Goal: Task Accomplishment & Management: Use online tool/utility

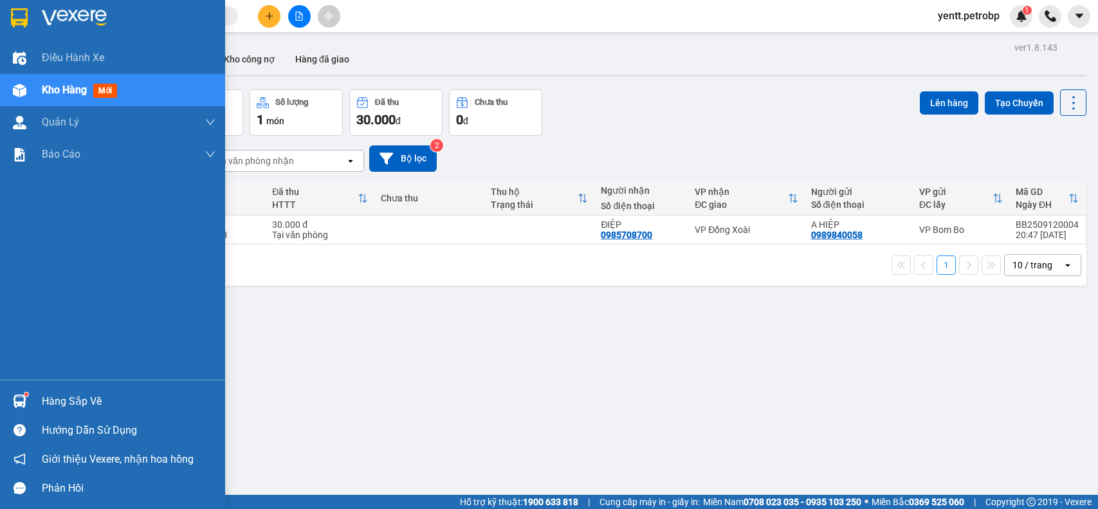
click at [24, 399] on img at bounding box center [20, 401] width 14 height 14
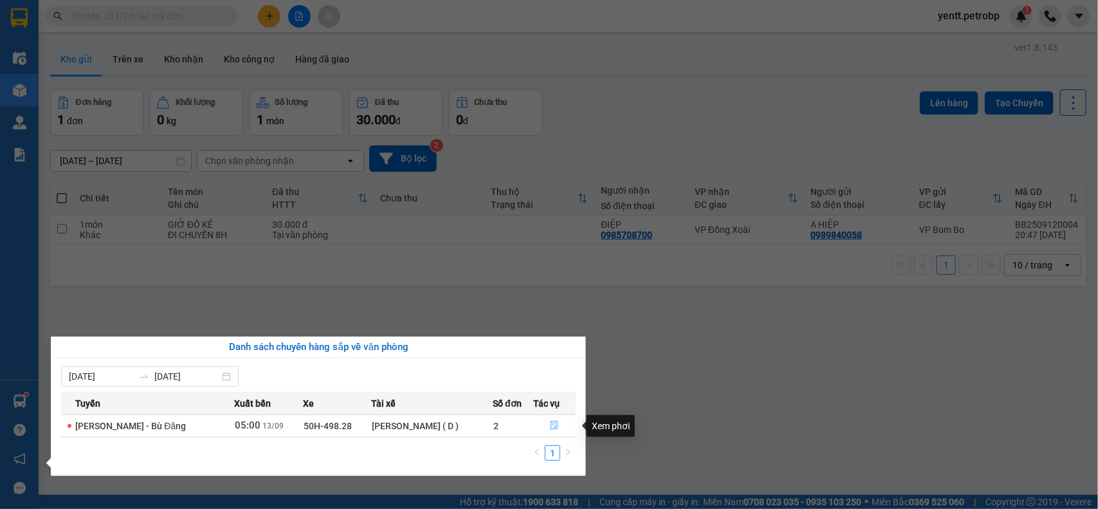
click at [555, 422] on icon "file-done" at bounding box center [554, 424] width 9 height 9
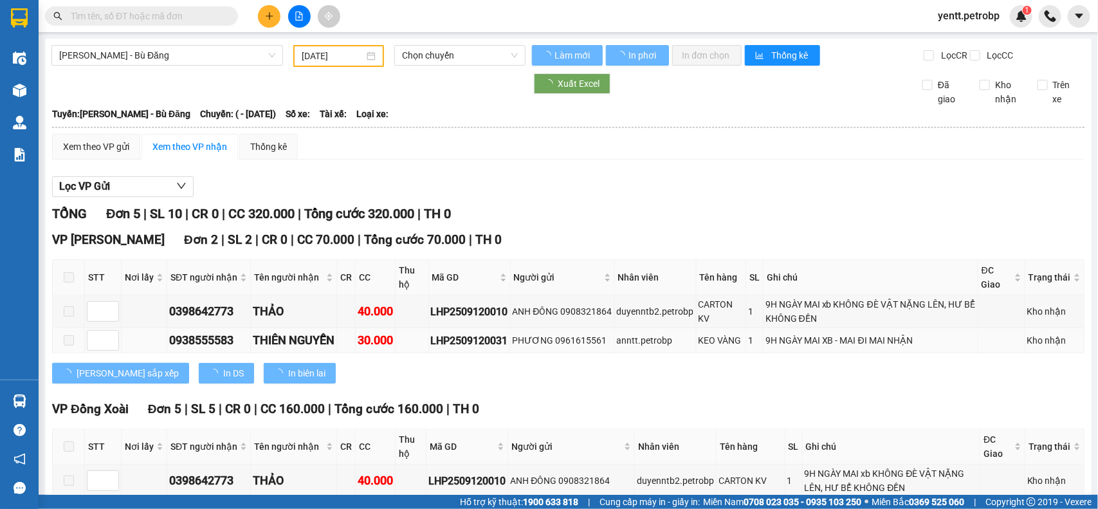
type input "[DATE]"
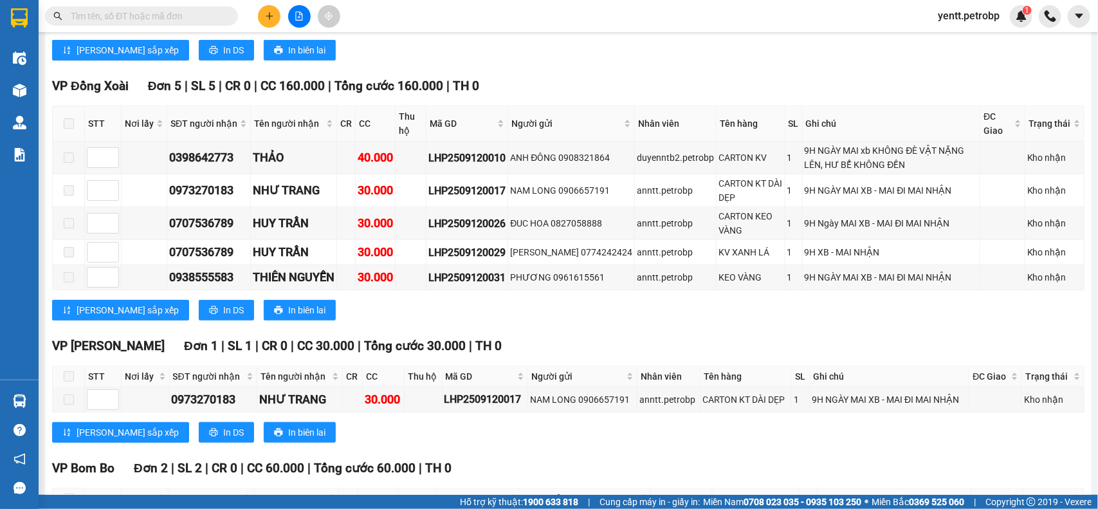
scroll to position [468, 0]
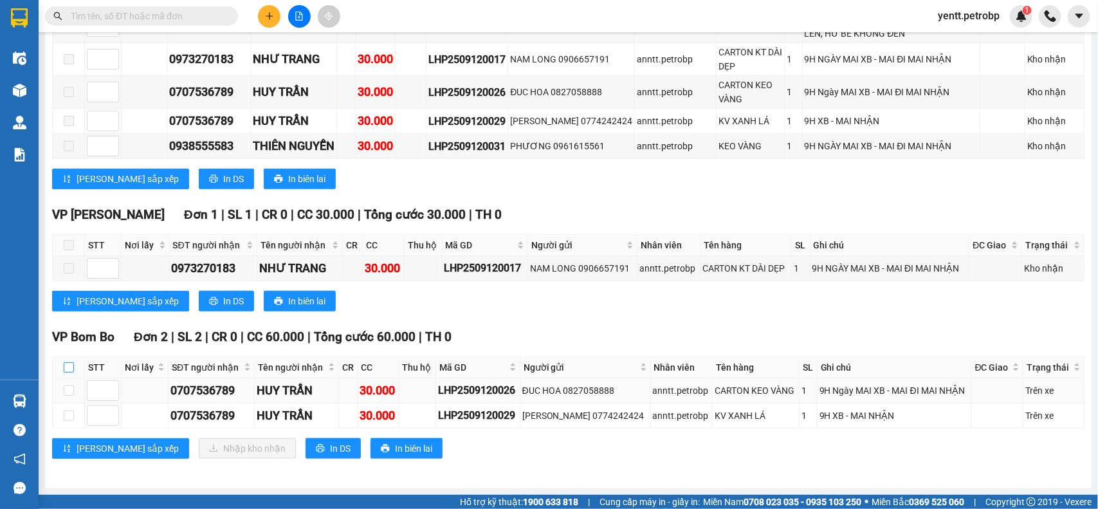
drag, startPoint x: 72, startPoint y: 367, endPoint x: 130, endPoint y: 399, distance: 65.9
click at [72, 368] on input "checkbox" at bounding box center [69, 367] width 10 height 10
checkbox input "true"
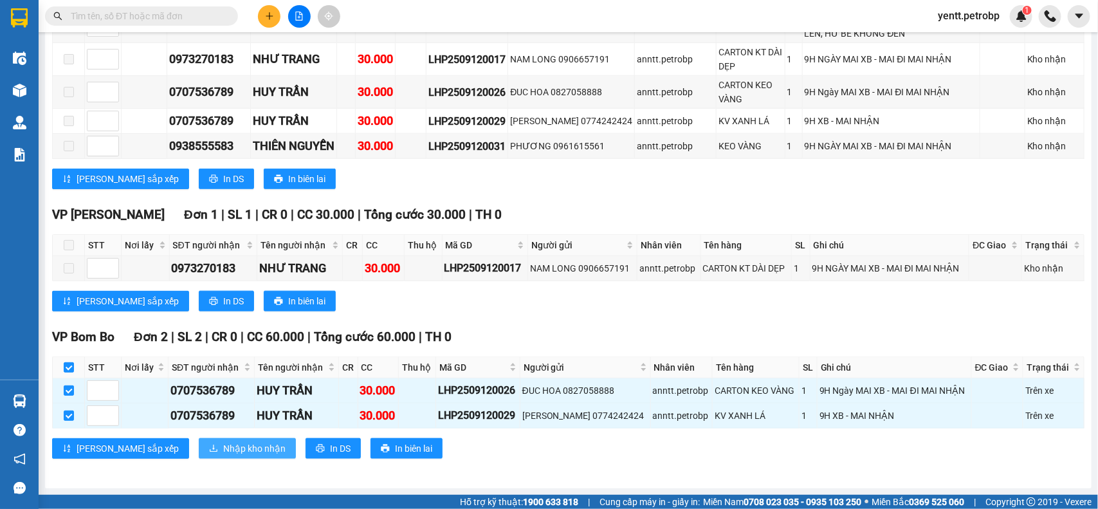
click at [223, 441] on span "Nhập kho nhận" at bounding box center [254, 448] width 62 height 14
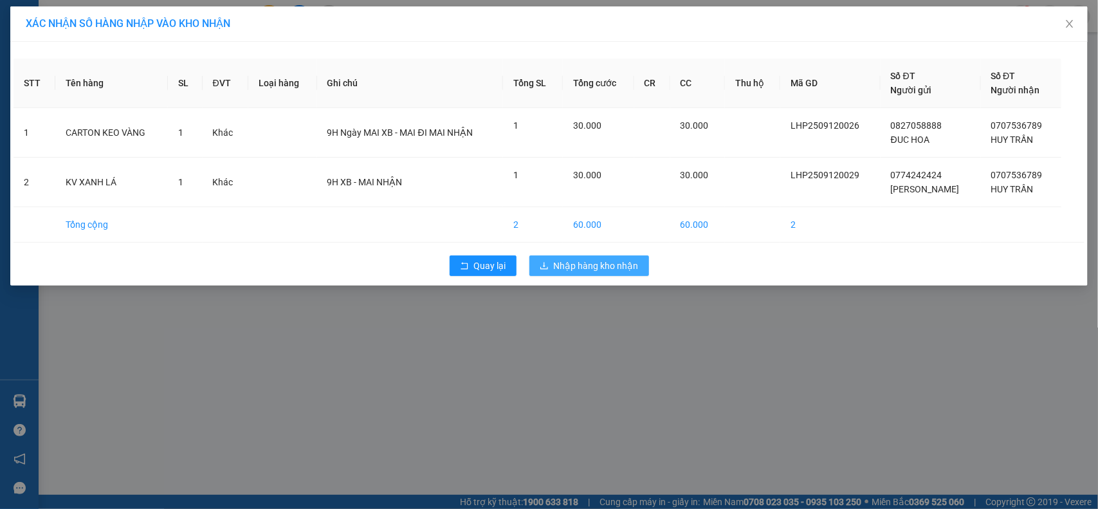
click at [598, 260] on span "Nhập hàng kho nhận" at bounding box center [596, 265] width 85 height 14
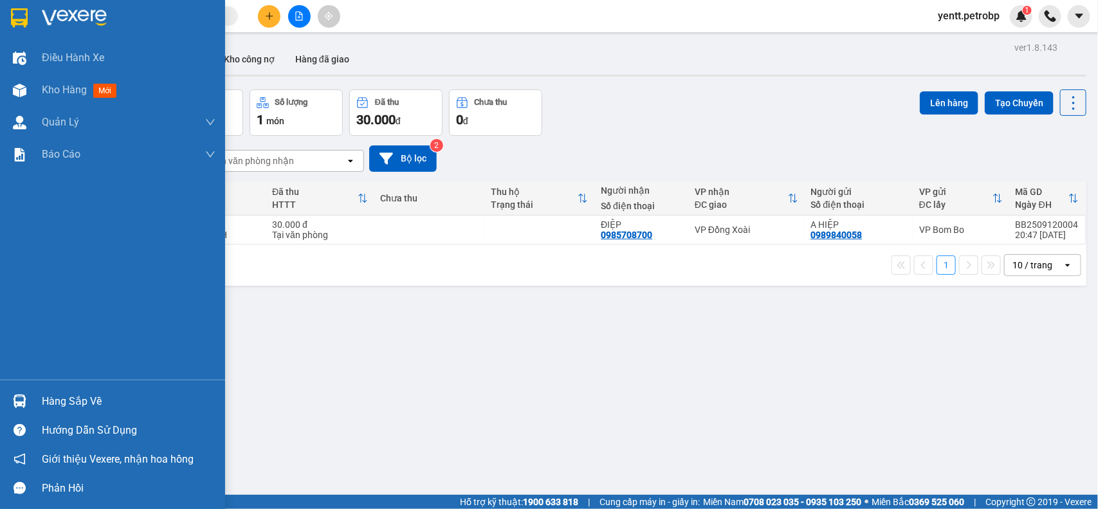
click at [30, 397] on div at bounding box center [19, 401] width 23 height 23
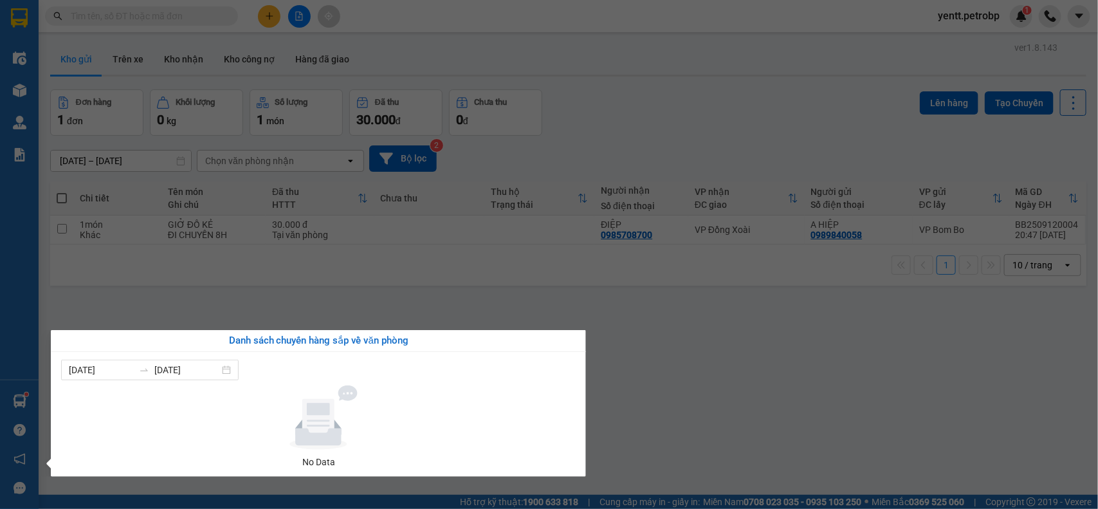
click at [754, 329] on section "Kết quả tìm kiếm ( 0 ) Bộ lọc No Data yentt.petrobp 1 Điều hành xe Kho hàng mới…" at bounding box center [549, 254] width 1098 height 509
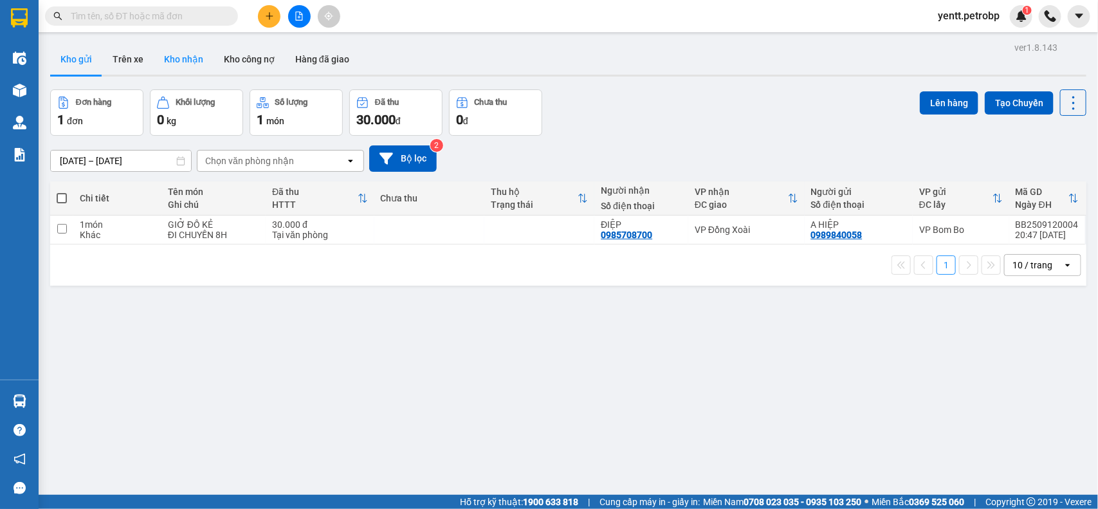
click at [196, 63] on button "Kho nhận" at bounding box center [184, 59] width 60 height 31
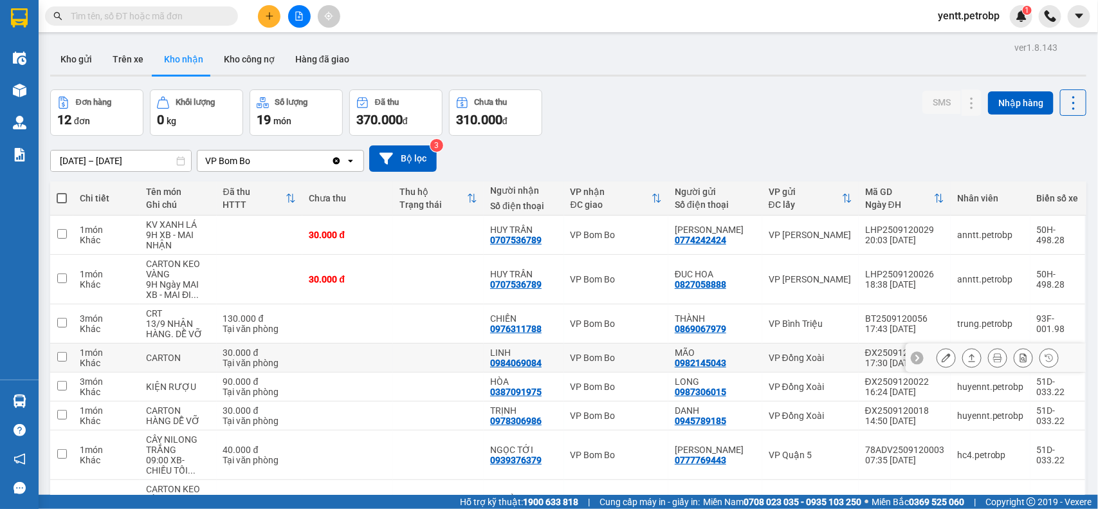
click at [618, 352] on div "VP Bom Bo" at bounding box center [615, 357] width 91 height 10
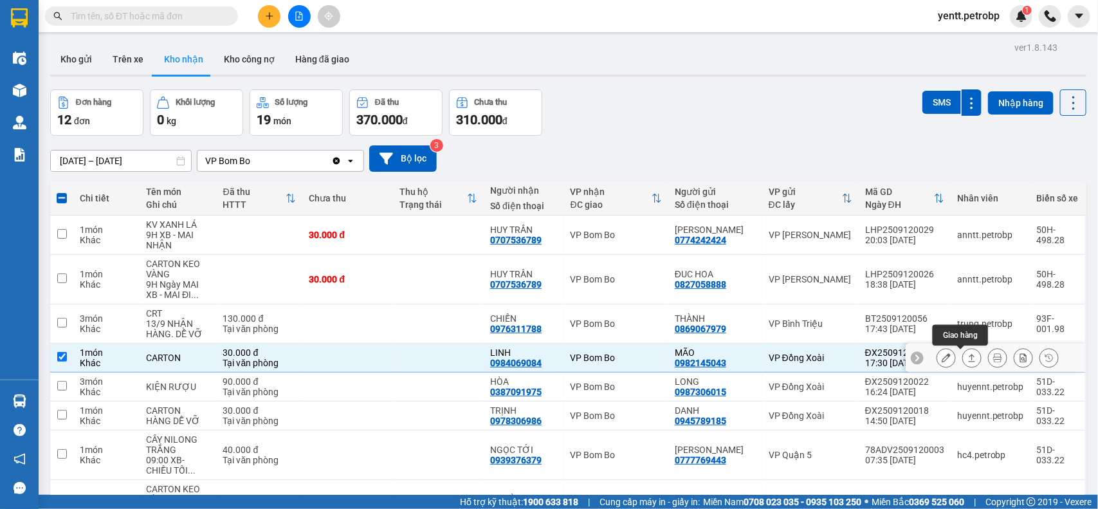
click at [965, 355] on button at bounding box center [971, 358] width 18 height 23
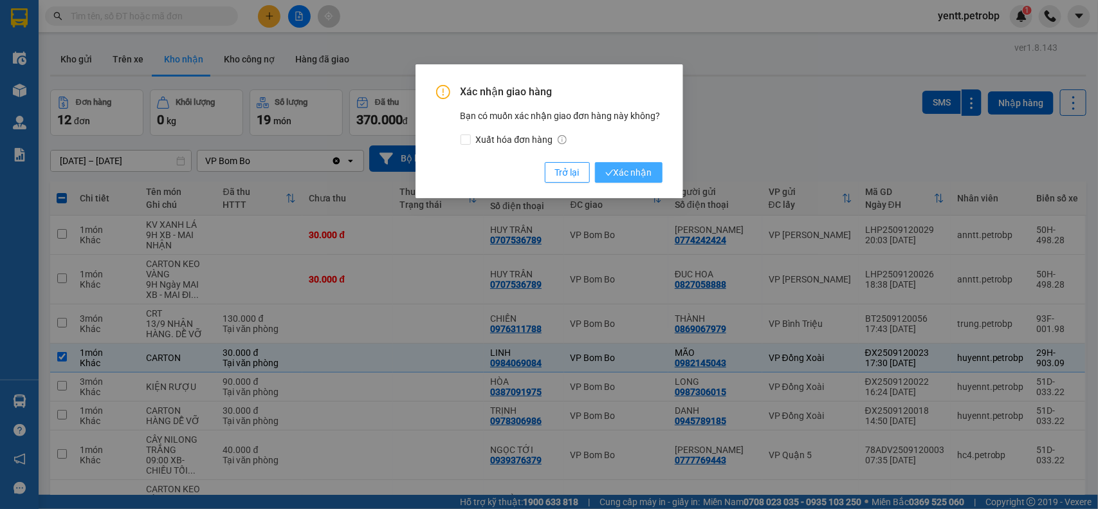
click at [641, 170] on span "Xác nhận" at bounding box center [628, 172] width 47 height 14
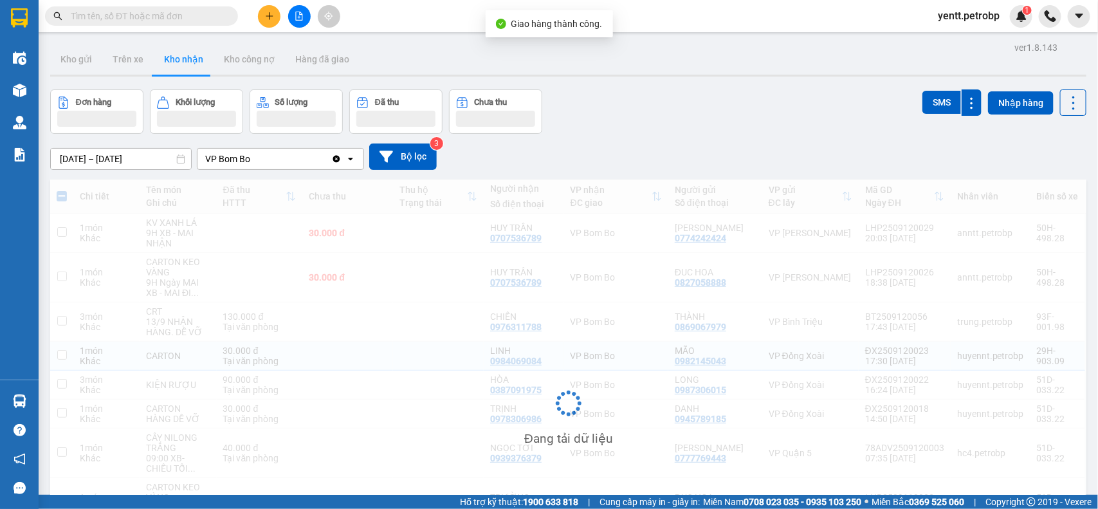
checkbox input "false"
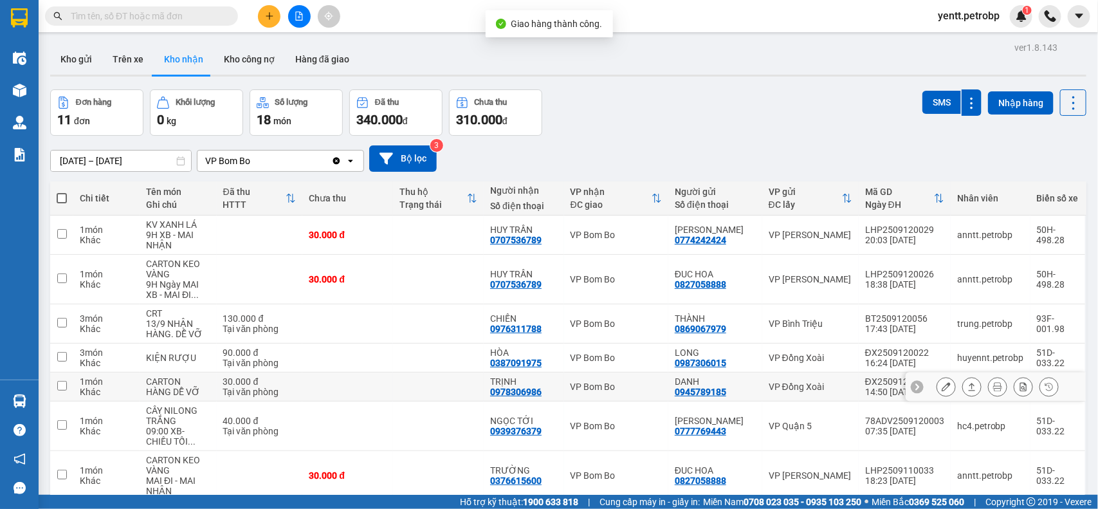
click at [600, 390] on div "VP Bom Bo" at bounding box center [615, 386] width 91 height 10
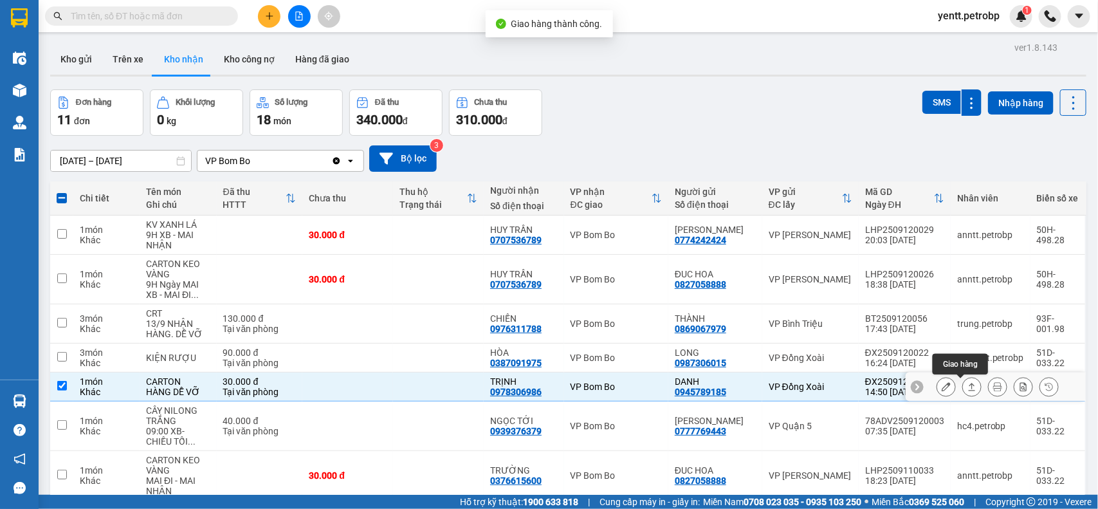
click at [967, 390] on icon at bounding box center [971, 386] width 9 height 9
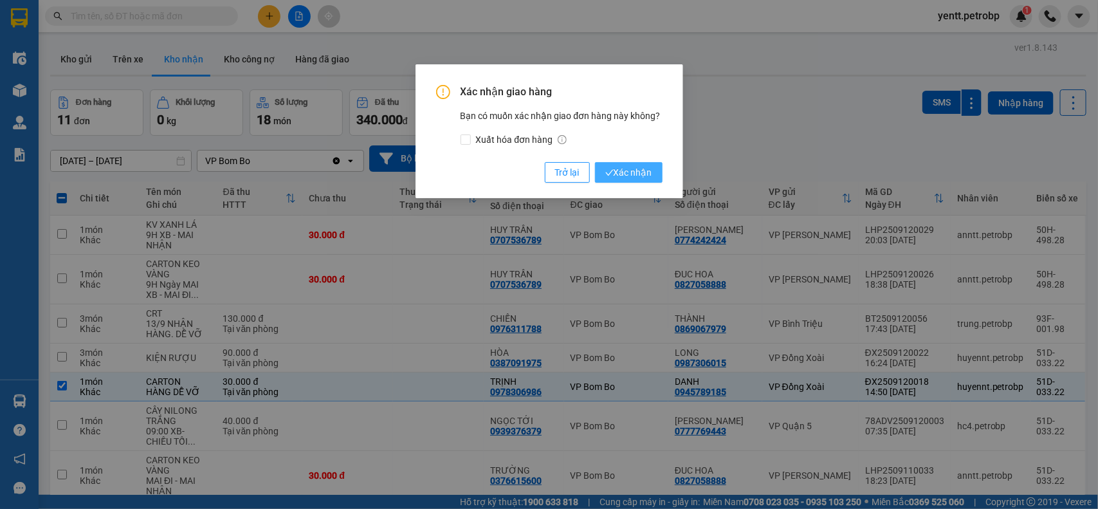
click at [609, 181] on button "Xác nhận" at bounding box center [629, 172] width 68 height 21
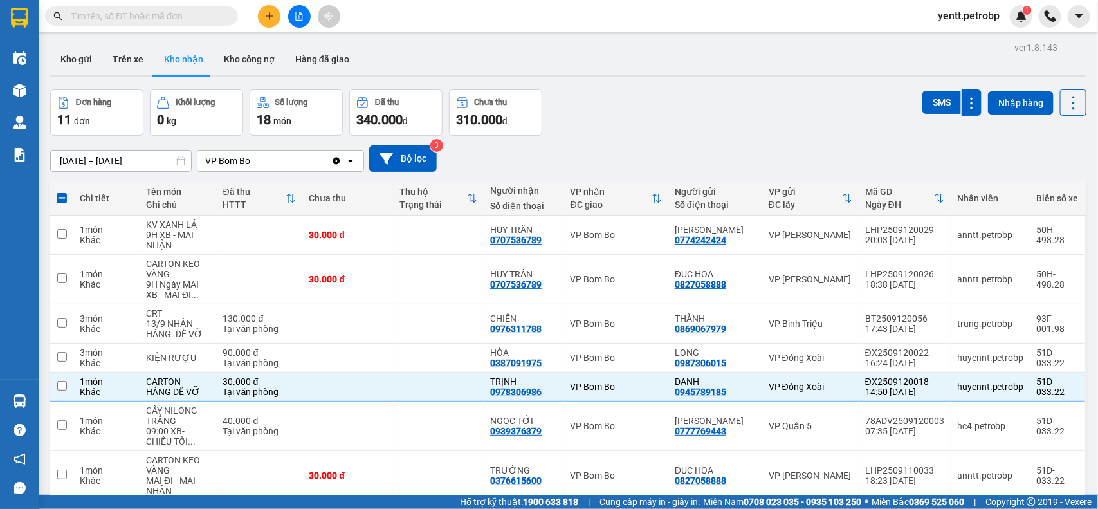
checkbox input "false"
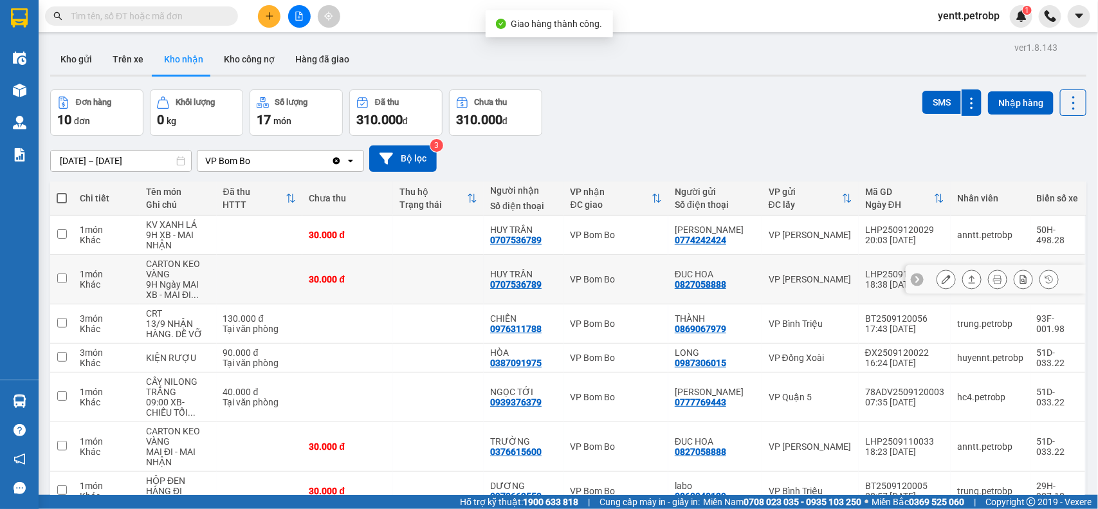
scroll to position [80, 0]
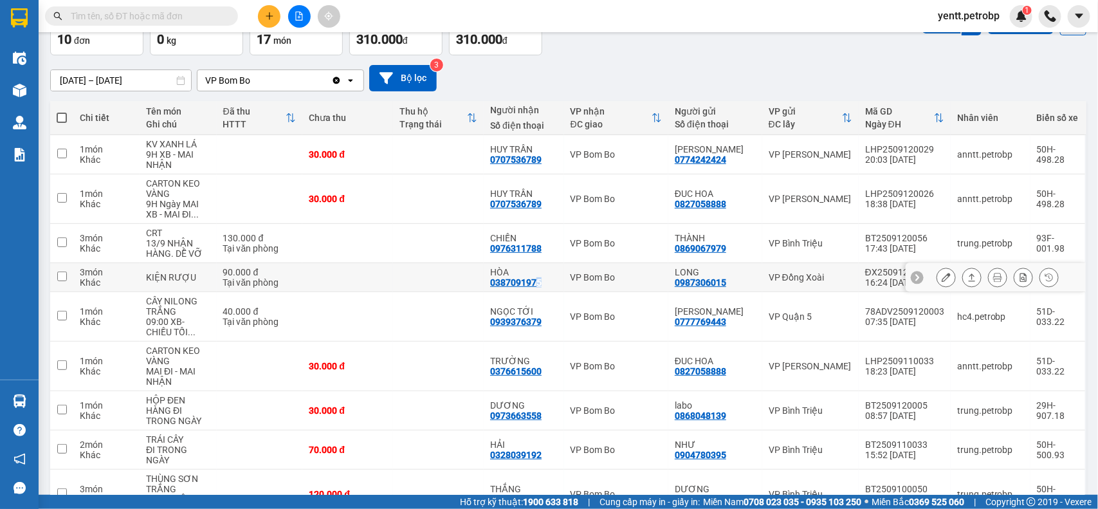
drag, startPoint x: 544, startPoint y: 282, endPoint x: 532, endPoint y: 287, distance: 12.7
click at [532, 287] on div "HÒA 0387091975" at bounding box center [524, 277] width 68 height 21
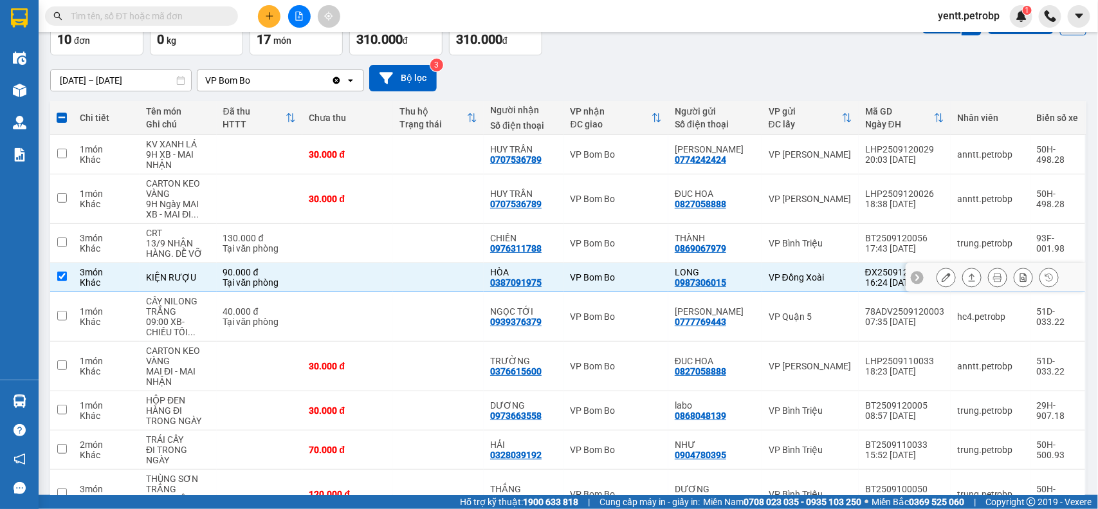
click at [460, 277] on td at bounding box center [438, 277] width 91 height 29
checkbox input "false"
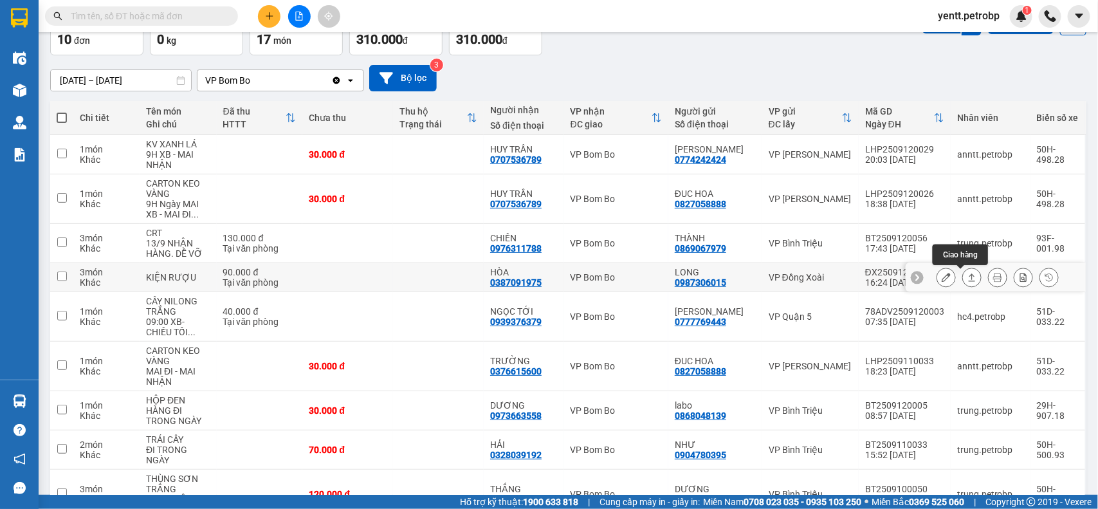
click at [967, 275] on icon at bounding box center [971, 277] width 9 height 9
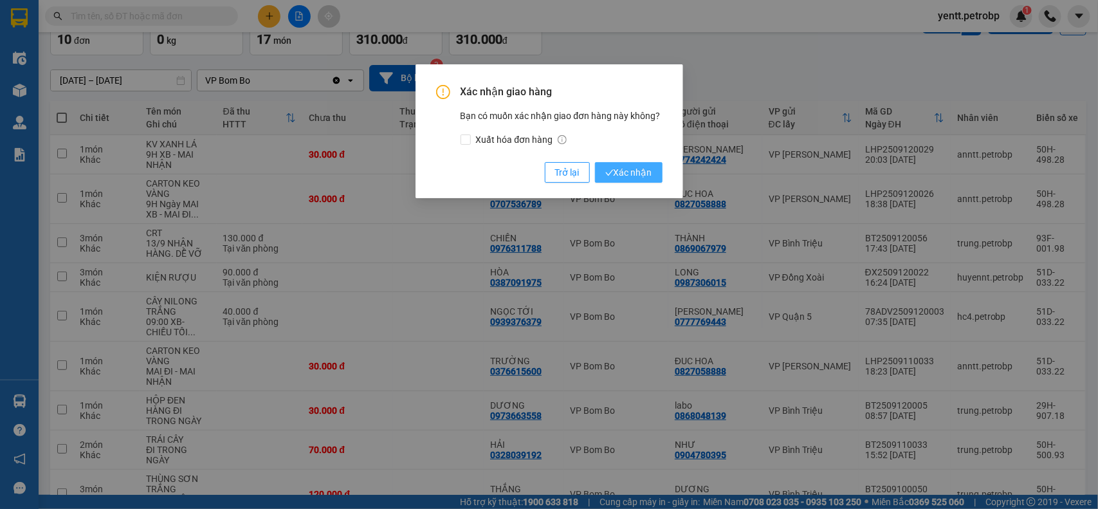
click at [644, 172] on span "Xác nhận" at bounding box center [628, 172] width 47 height 14
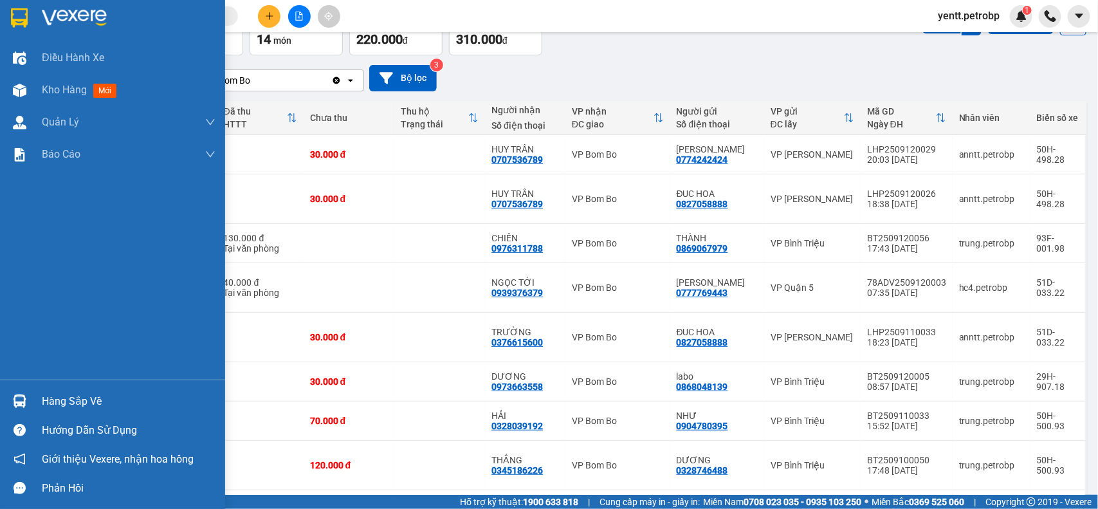
click at [37, 396] on div "Hàng sắp về" at bounding box center [112, 400] width 225 height 29
click at [28, 397] on div "Điều hành xe Kho hàng mới Quản [PERSON_NAME] lý chuyến Quản lý khách hàng Quản …" at bounding box center [112, 254] width 225 height 509
